Goal: Entertainment & Leisure: Consume media (video, audio)

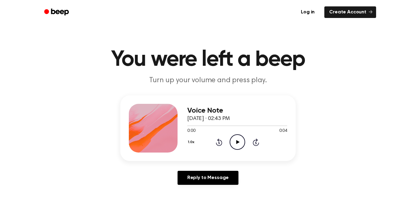
click at [235, 145] on icon "Play Audio" at bounding box center [237, 142] width 16 height 16
click at [239, 141] on icon "Play Audio" at bounding box center [237, 142] width 16 height 16
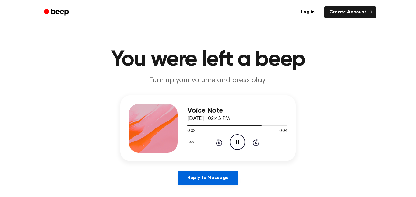
click at [203, 178] on link "Reply to Message" at bounding box center [207, 178] width 61 height 14
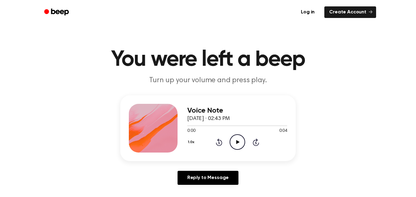
click at [240, 141] on icon "Play Audio" at bounding box center [237, 142] width 16 height 16
click at [240, 141] on icon "Pause Audio" at bounding box center [237, 142] width 16 height 16
click at [240, 141] on icon "Play Audio" at bounding box center [237, 142] width 16 height 16
click at [240, 141] on icon "Pause Audio" at bounding box center [237, 142] width 16 height 16
click at [240, 141] on icon "Play Audio" at bounding box center [237, 142] width 16 height 16
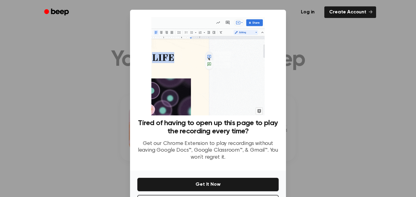
click at [324, 83] on div at bounding box center [208, 98] width 416 height 197
click at [309, 83] on div at bounding box center [208, 98] width 416 height 197
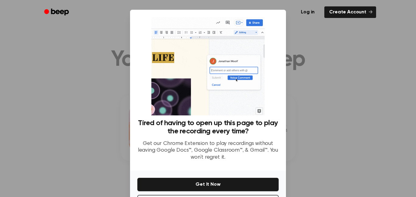
click at [309, 83] on div at bounding box center [208, 98] width 416 height 197
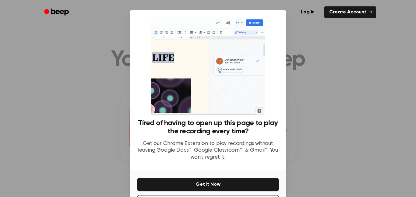
click at [309, 83] on div at bounding box center [208, 98] width 416 height 197
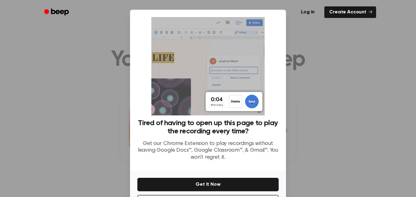
click at [306, 120] on div at bounding box center [208, 98] width 416 height 197
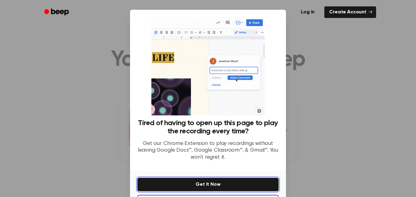
click at [182, 187] on button "Get It Now" at bounding box center [207, 184] width 141 height 13
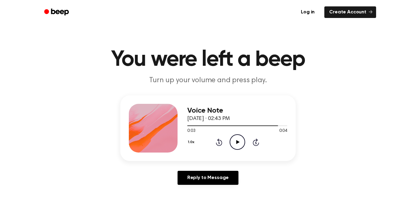
click at [239, 145] on icon "Play Audio" at bounding box center [237, 142] width 16 height 16
click at [239, 145] on icon "Pause Audio" at bounding box center [237, 142] width 16 height 16
click at [235, 144] on icon "Play Audio" at bounding box center [237, 142] width 16 height 16
click at [239, 141] on icon "Play Audio" at bounding box center [237, 142] width 16 height 16
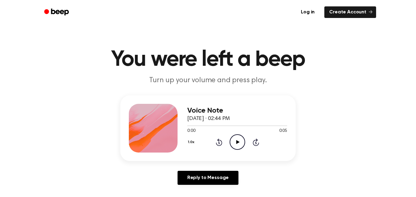
click at [234, 142] on icon "Play Audio" at bounding box center [237, 142] width 16 height 16
click at [237, 141] on icon at bounding box center [237, 142] width 3 height 4
click at [234, 142] on icon "Play Audio" at bounding box center [237, 142] width 16 height 16
click at [239, 144] on icon "Play Audio" at bounding box center [237, 142] width 16 height 16
click at [237, 144] on icon "Play Audio" at bounding box center [237, 142] width 16 height 16
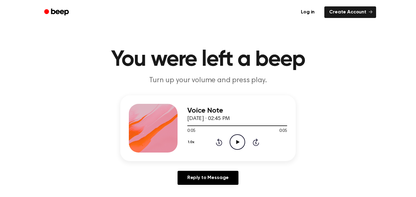
click at [236, 143] on icon "Play Audio" at bounding box center [237, 142] width 16 height 16
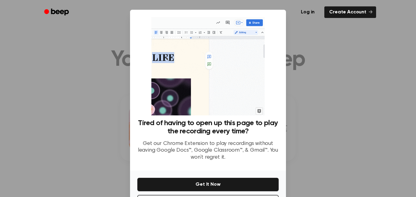
click at [77, 85] on div at bounding box center [208, 98] width 416 height 197
click at [332, 106] on div at bounding box center [208, 98] width 416 height 197
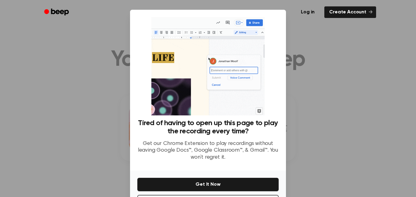
click at [245, 107] on img at bounding box center [207, 66] width 113 height 98
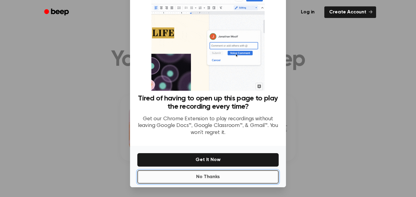
click at [228, 176] on button "No Thanks" at bounding box center [207, 176] width 141 height 13
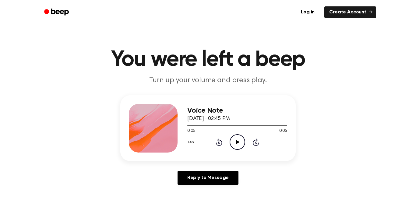
click at [240, 145] on icon "Play Audio" at bounding box center [237, 142] width 16 height 16
click at [235, 142] on icon "Play Audio" at bounding box center [237, 142] width 16 height 16
